Goal: Information Seeking & Learning: Understand process/instructions

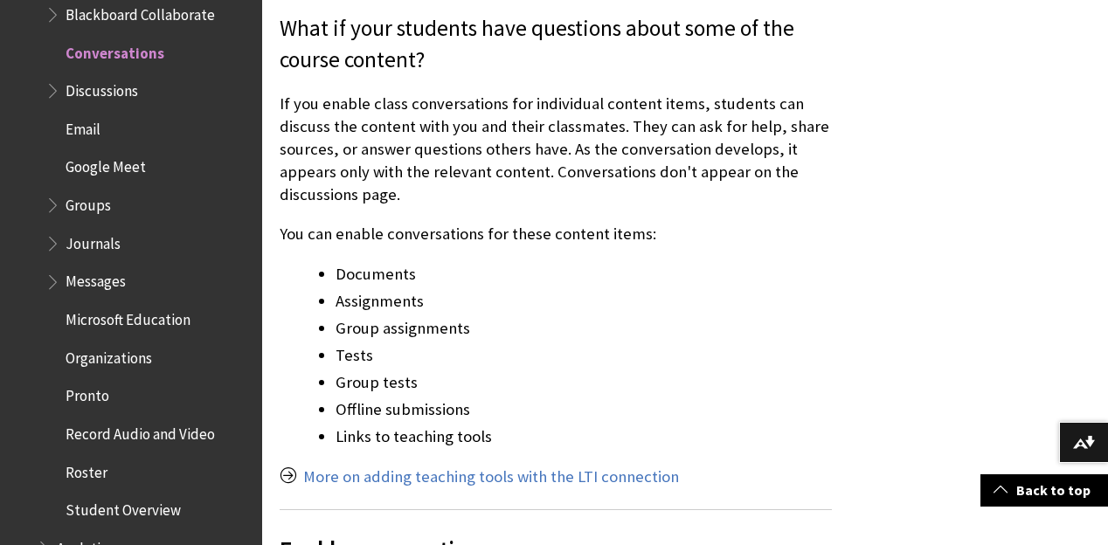
scroll to position [455, 0]
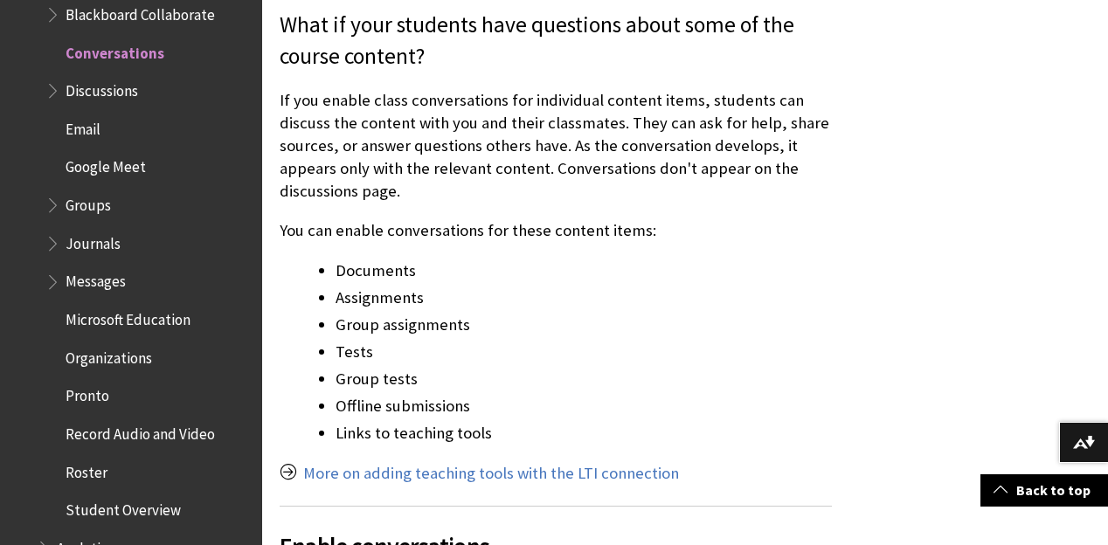
click at [388, 234] on p "You can enable conversations for these content items:" at bounding box center [556, 230] width 552 height 23
click at [416, 119] on p "If you enable class conversations for individual content items, students can di…" at bounding box center [556, 146] width 552 height 115
click at [409, 106] on p "If you enable class conversations for individual content items, students can di…" at bounding box center [556, 146] width 552 height 115
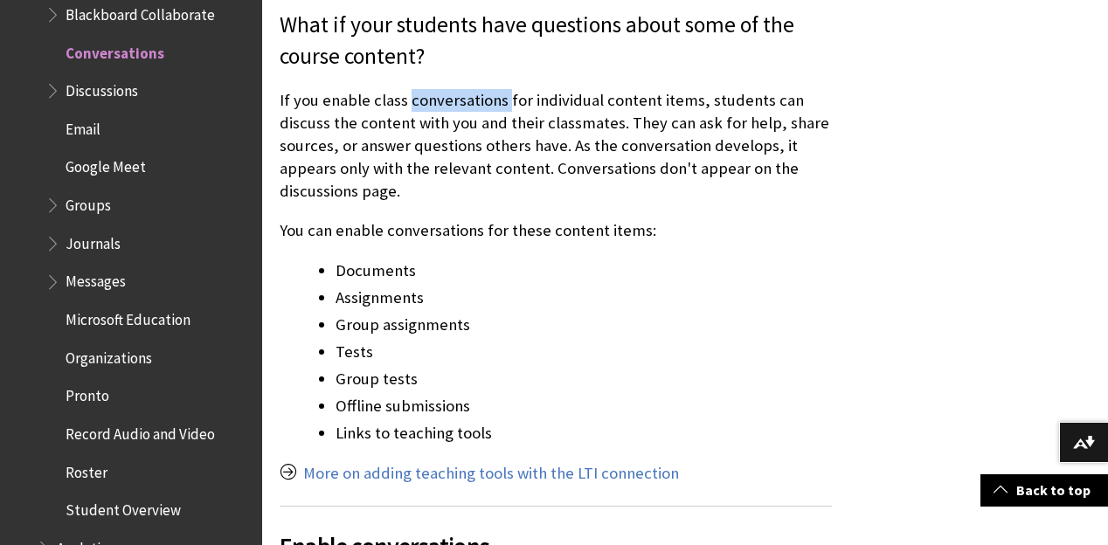
click at [409, 106] on p "If you enable class conversations for individual content items, students can di…" at bounding box center [556, 146] width 552 height 115
click at [405, 123] on p "If you enable class conversations for individual content items, students can di…" at bounding box center [556, 146] width 552 height 115
click at [411, 123] on p "If you enable class conversations for individual content items, students can di…" at bounding box center [556, 146] width 552 height 115
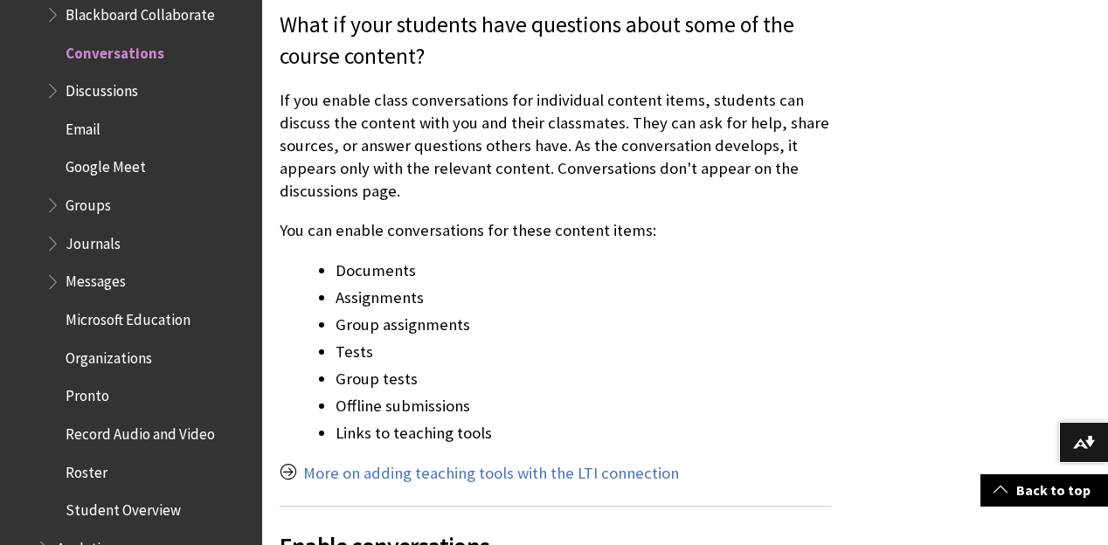
click at [411, 146] on p "If you enable class conversations for individual content items, students can di…" at bounding box center [556, 146] width 552 height 115
click at [407, 193] on p "If you enable class conversations for individual content items, students can di…" at bounding box center [556, 146] width 552 height 115
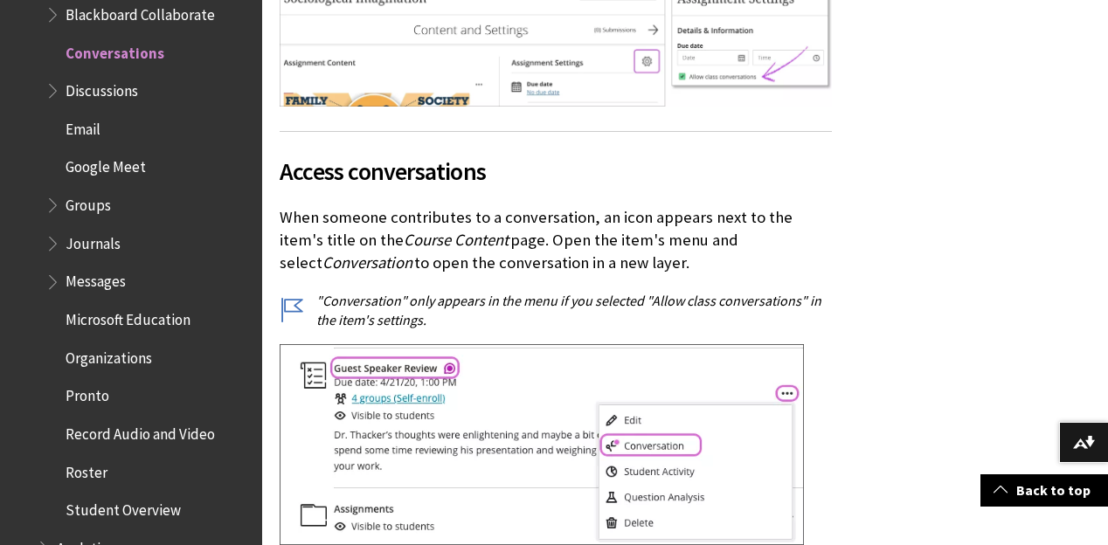
scroll to position [1137, 0]
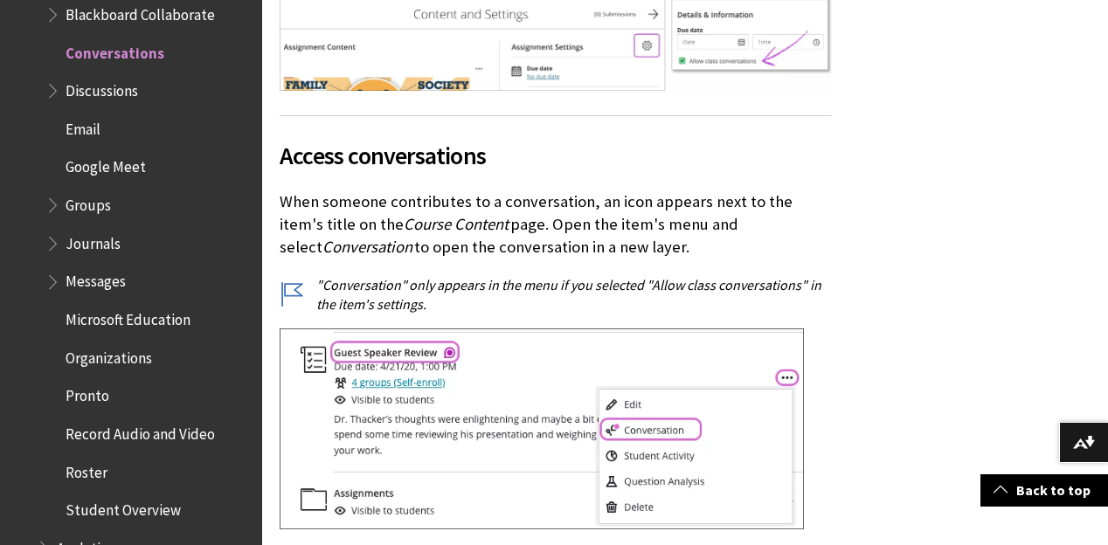
click at [471, 197] on p "When someone contributes to a conversation, an icon appears next to the item's …" at bounding box center [556, 225] width 552 height 69
click at [463, 204] on p "When someone contributes to a conversation, an icon appears next to the item's …" at bounding box center [556, 225] width 552 height 69
click at [498, 219] on p "When someone contributes to a conversation, an icon appears next to the item's …" at bounding box center [556, 225] width 552 height 69
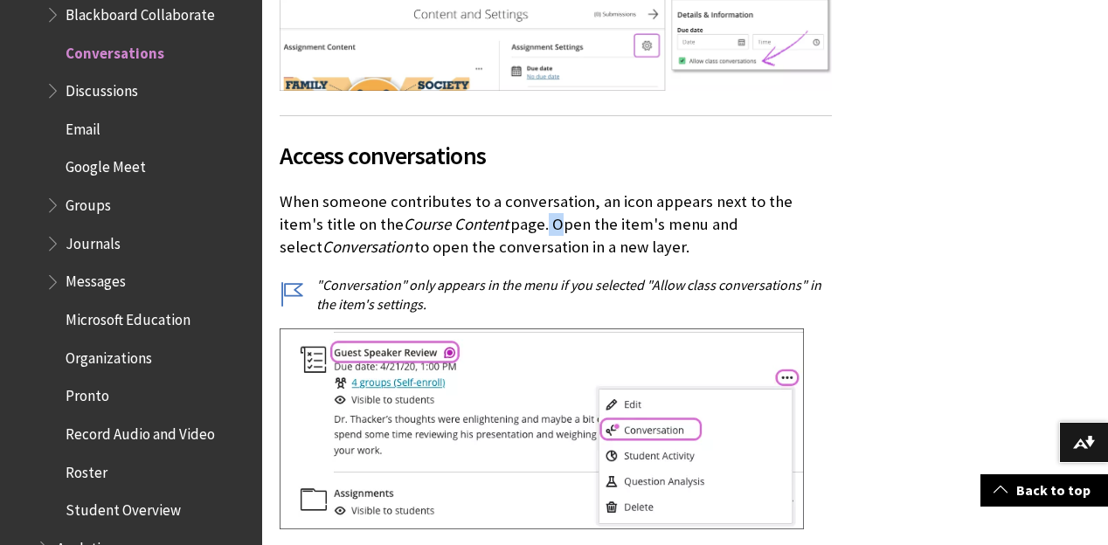
click at [498, 219] on p "When someone contributes to a conversation, an icon appears next to the item's …" at bounding box center [556, 225] width 552 height 69
click at [491, 230] on p "When someone contributes to a conversation, an icon appears next to the item's …" at bounding box center [556, 225] width 552 height 69
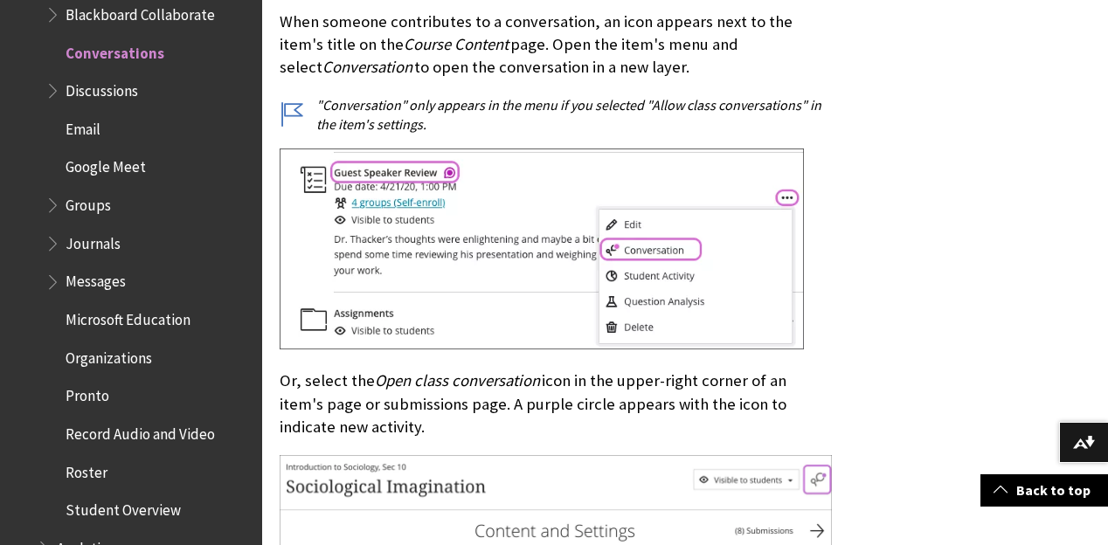
scroll to position [1318, 0]
click at [412, 377] on span "Open class conversation" at bounding box center [457, 380] width 165 height 20
click at [409, 378] on span "Open class conversation" at bounding box center [457, 380] width 165 height 20
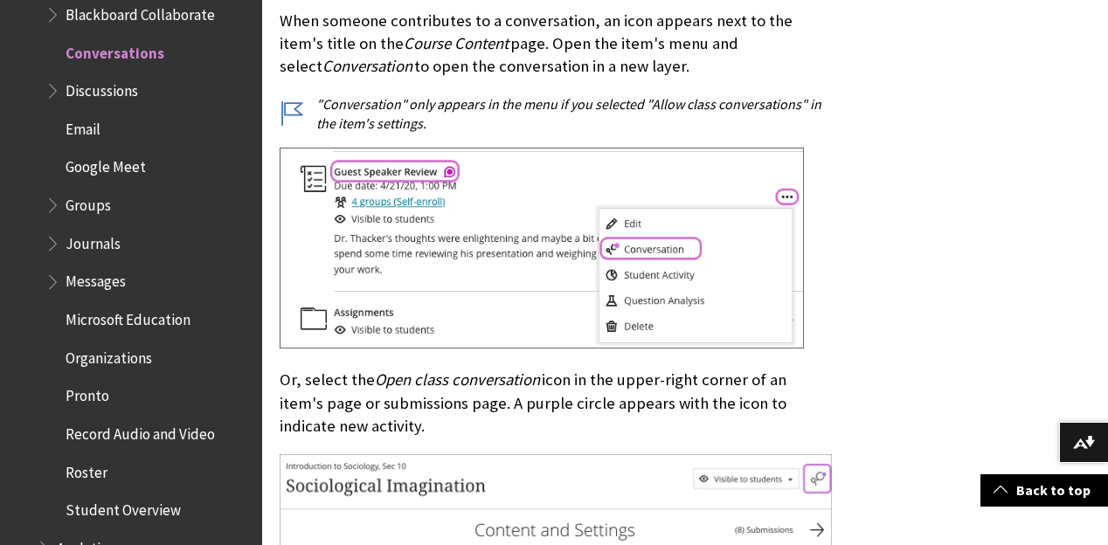
click at [445, 374] on span "Open class conversation" at bounding box center [457, 380] width 165 height 20
click at [531, 373] on span "Open class conversation" at bounding box center [457, 380] width 165 height 20
click at [540, 379] on p "Or, select the Open class conversation icon in the upper-right corner of an ite…" at bounding box center [556, 403] width 552 height 69
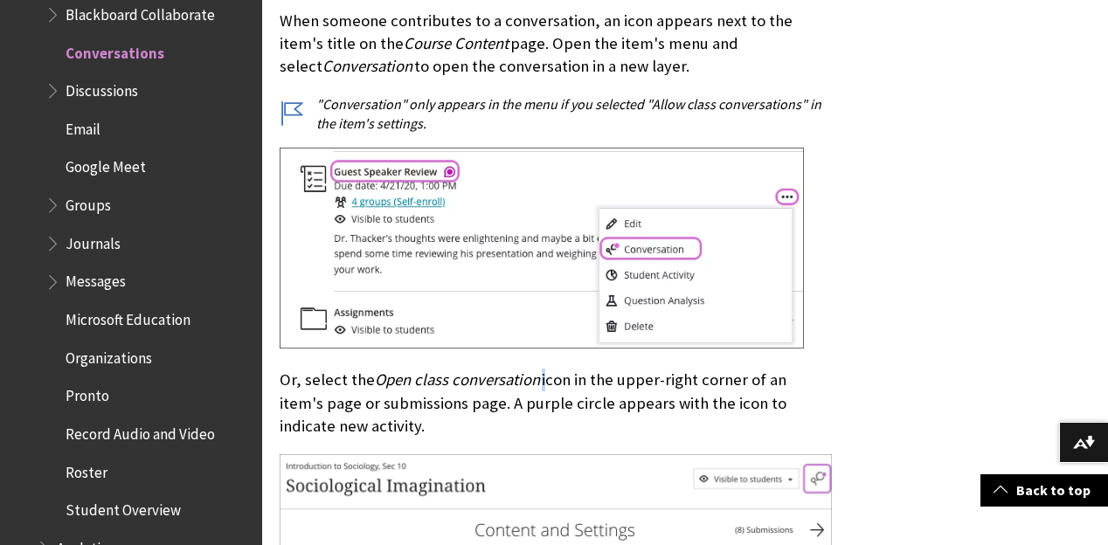
click at [540, 379] on p "Or, select the Open class conversation icon in the upper-right corner of an ite…" at bounding box center [556, 403] width 552 height 69
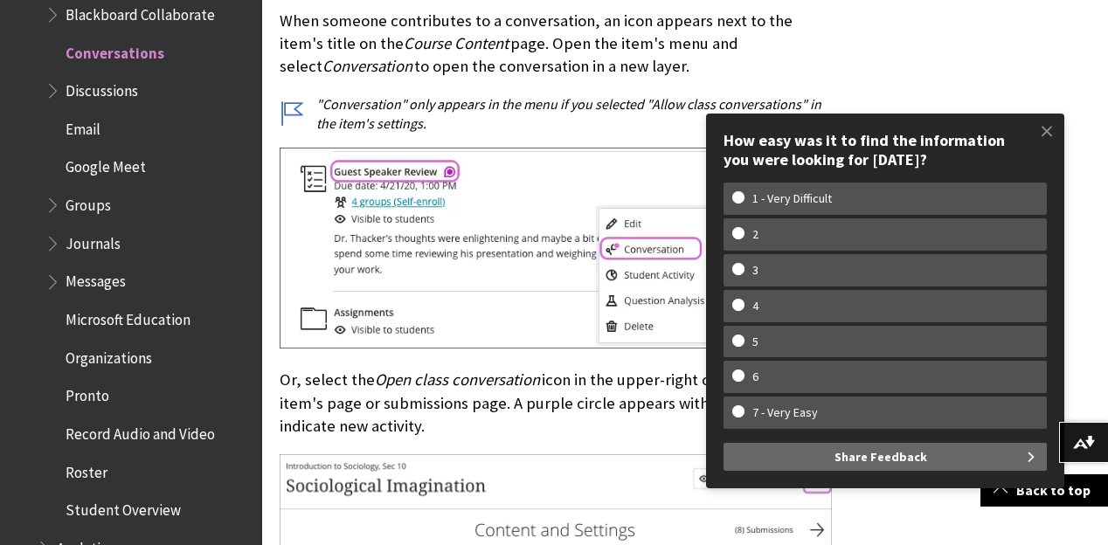
click at [1040, 130] on span at bounding box center [1047, 131] width 37 height 37
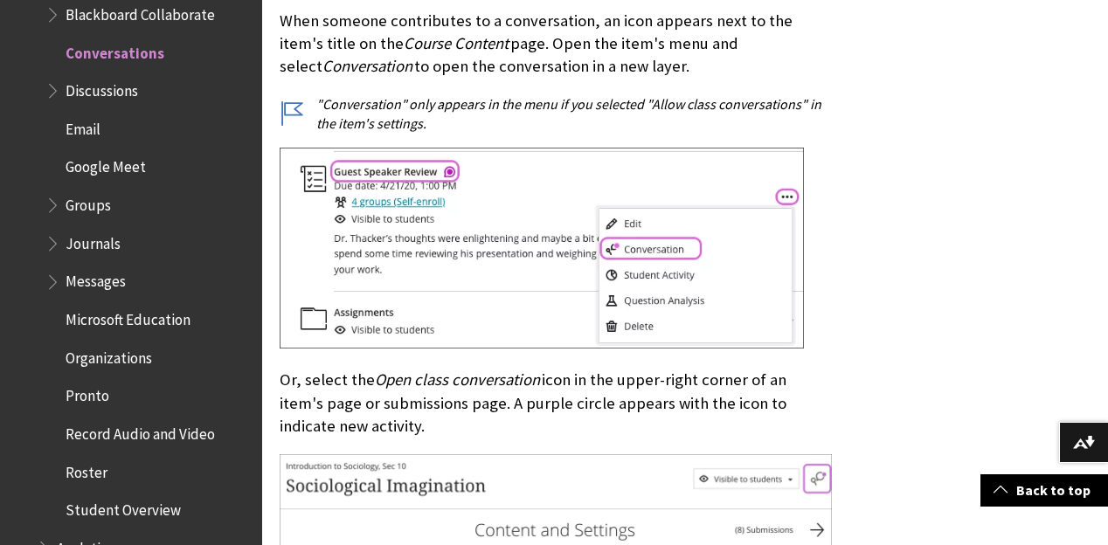
scroll to position [1218, 0]
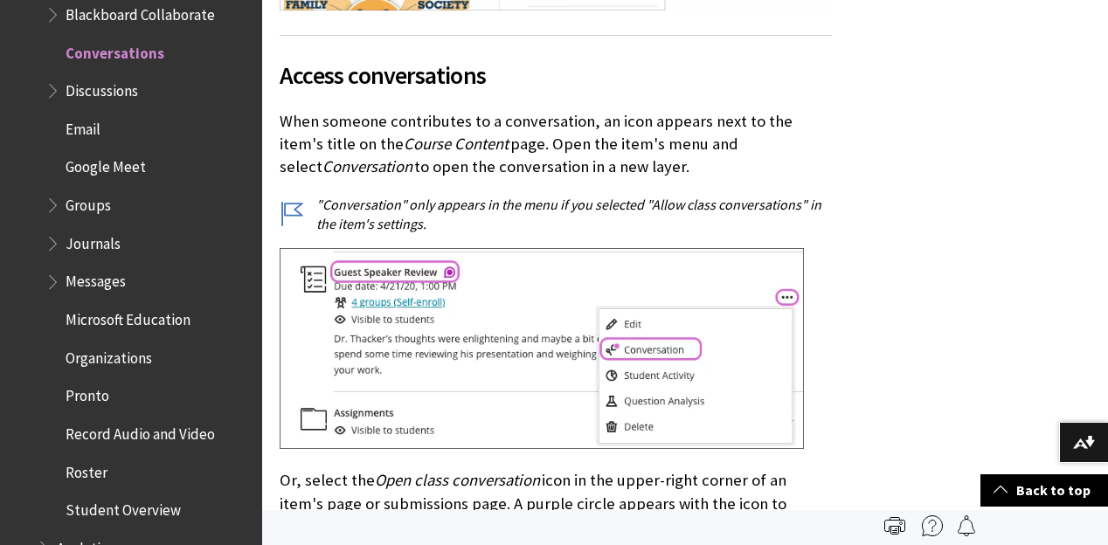
click at [469, 120] on p "When someone contributes to a conversation, an icon appears next to the item's …" at bounding box center [556, 144] width 552 height 69
click at [468, 120] on p "When someone contributes to a conversation, an icon appears next to the item's …" at bounding box center [556, 144] width 552 height 69
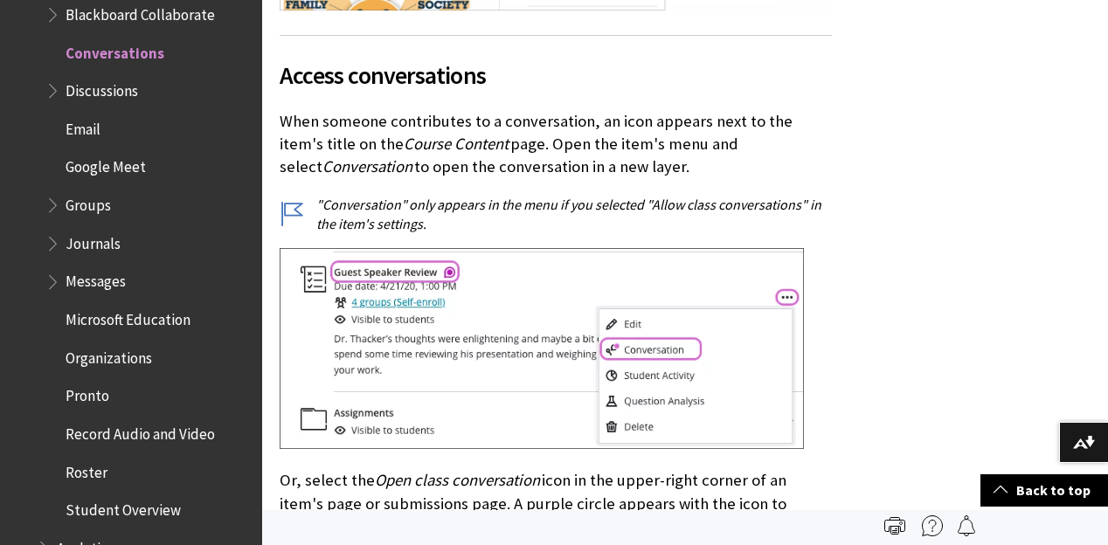
click at [478, 120] on p "When someone contributes to a conversation, an icon appears next to the item's …" at bounding box center [556, 144] width 552 height 69
click at [489, 120] on p "When someone contributes to a conversation, an icon appears next to the item's …" at bounding box center [556, 144] width 552 height 69
click at [493, 120] on p "When someone contributes to a conversation, an icon appears next to the item's …" at bounding box center [556, 144] width 552 height 69
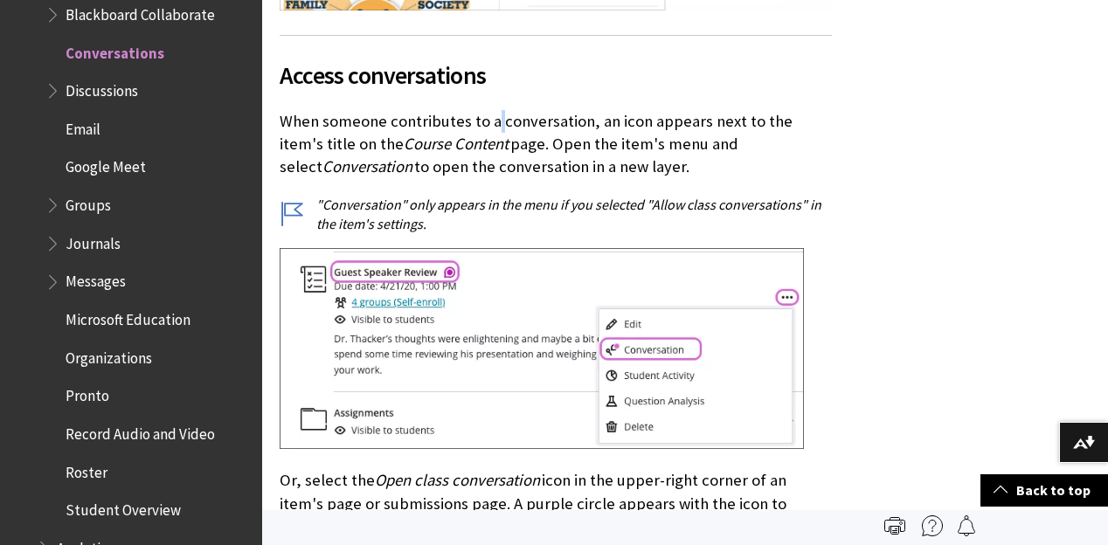
click at [493, 120] on p "When someone contributes to a conversation, an icon appears next to the item's …" at bounding box center [556, 144] width 552 height 69
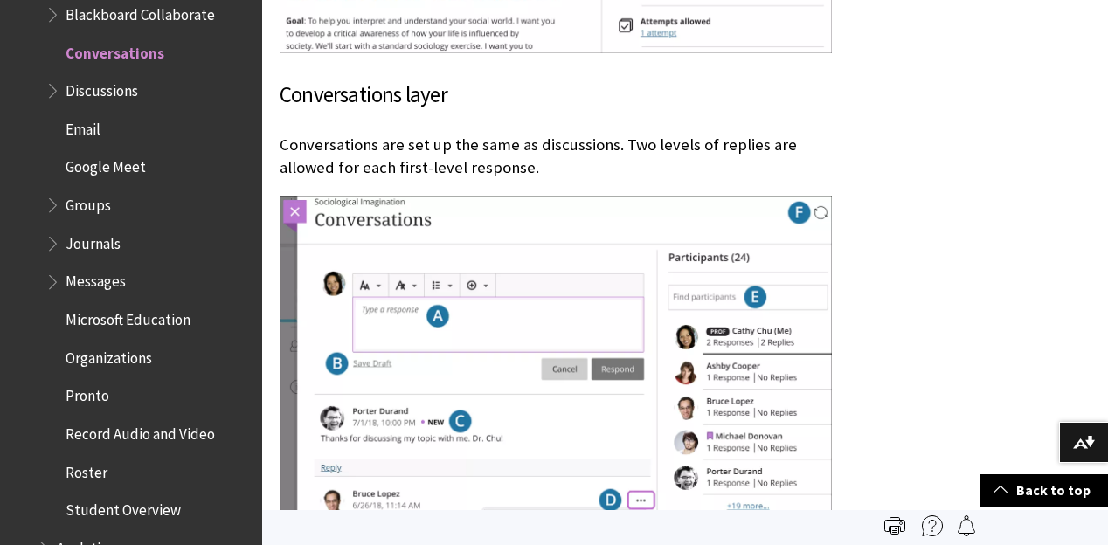
scroll to position [2068, 0]
click at [427, 150] on p "Conversations are set up the same as discussions. Two levels of replies are all…" at bounding box center [556, 157] width 552 height 45
click at [446, 147] on p "Conversations are set up the same as discussions. Two levels of replies are all…" at bounding box center [556, 157] width 552 height 45
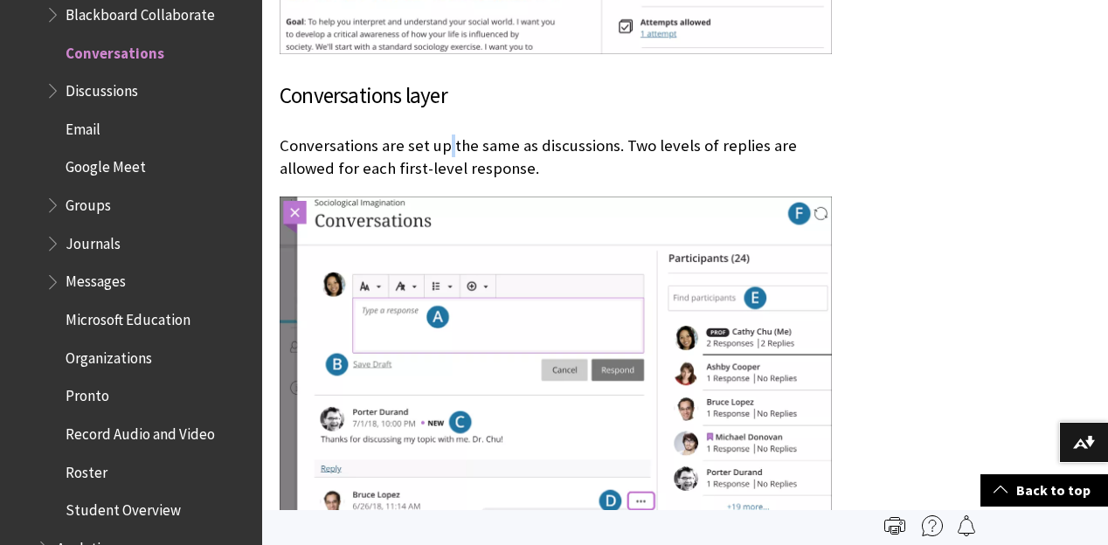
click at [446, 147] on p "Conversations are set up the same as discussions. Two levels of replies are all…" at bounding box center [556, 157] width 552 height 45
click at [465, 146] on p "Conversations are set up the same as discussions. Two levels of replies are all…" at bounding box center [556, 157] width 552 height 45
click at [467, 145] on p "Conversations are set up the same as discussions. Two levels of replies are all…" at bounding box center [556, 157] width 552 height 45
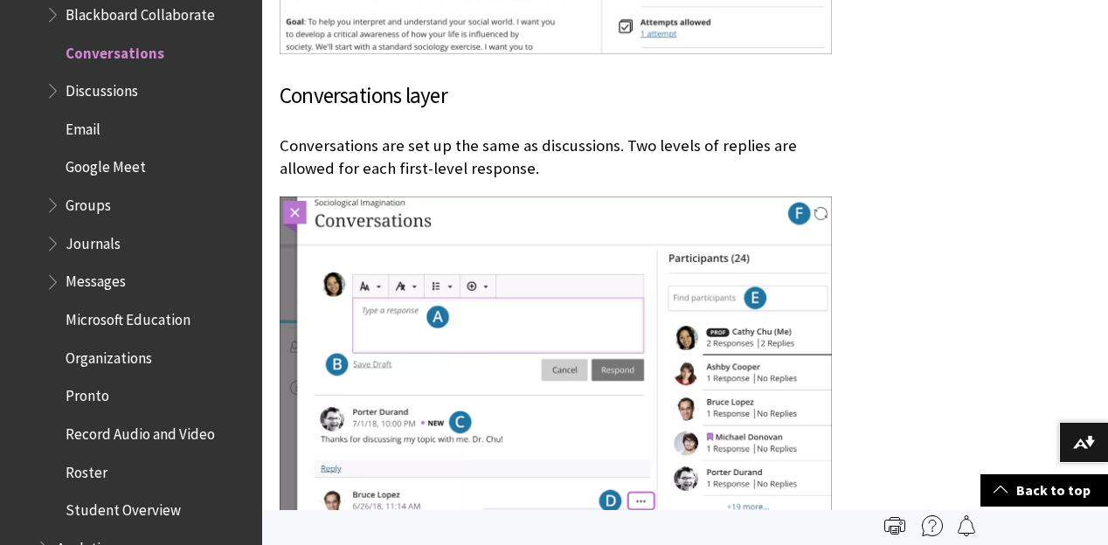
click at [516, 145] on p "Conversations are set up the same as discussions. Two levels of replies are all…" at bounding box center [556, 157] width 552 height 45
click at [530, 149] on p "Conversations are set up the same as discussions. Two levels of replies are all…" at bounding box center [556, 157] width 552 height 45
click at [615, 145] on p "Conversations are set up the same as discussions. Two levels of replies are all…" at bounding box center [556, 157] width 552 height 45
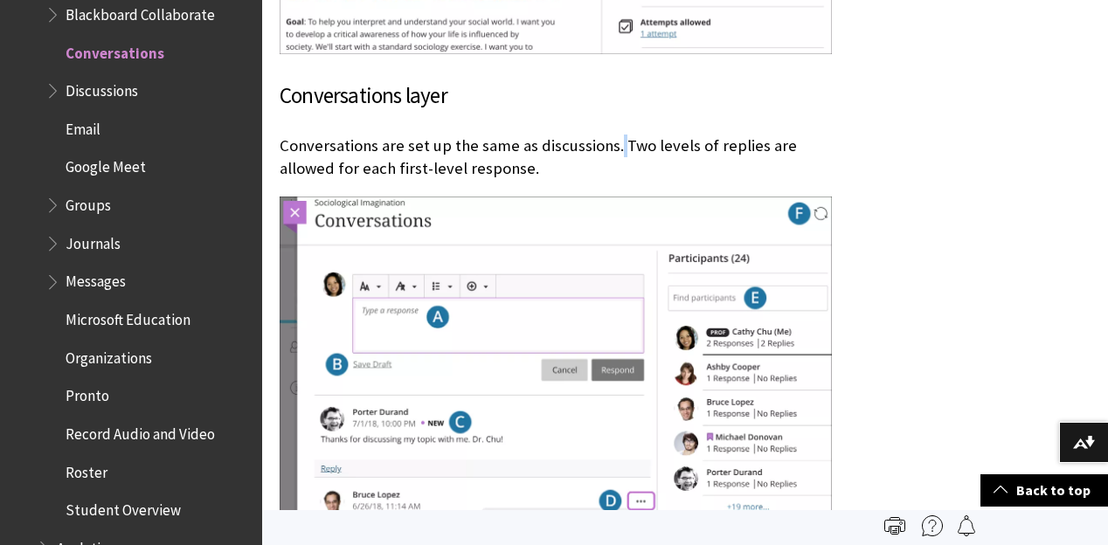
click at [615, 145] on p "Conversations are set up the same as discussions. Two levels of replies are all…" at bounding box center [556, 157] width 552 height 45
click at [570, 145] on p "Conversations are set up the same as discussions. Two levels of replies are all…" at bounding box center [556, 157] width 552 height 45
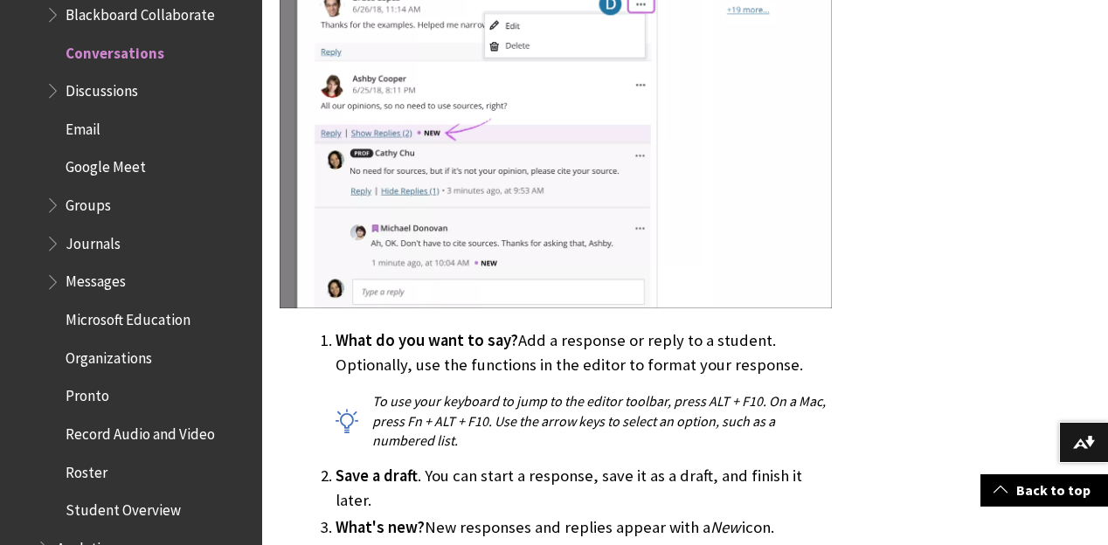
scroll to position [2614, 0]
